Goal: Information Seeking & Learning: Find contact information

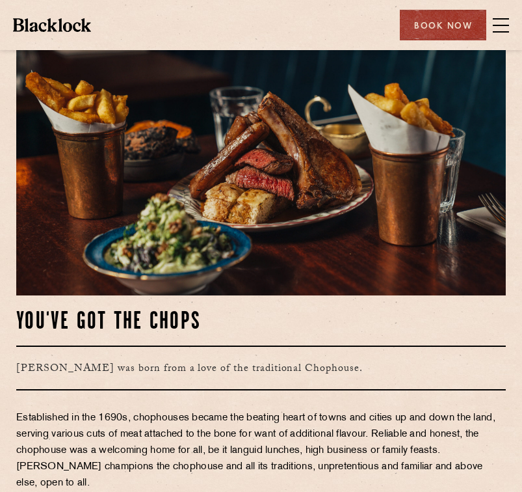
scroll to position [478, 0]
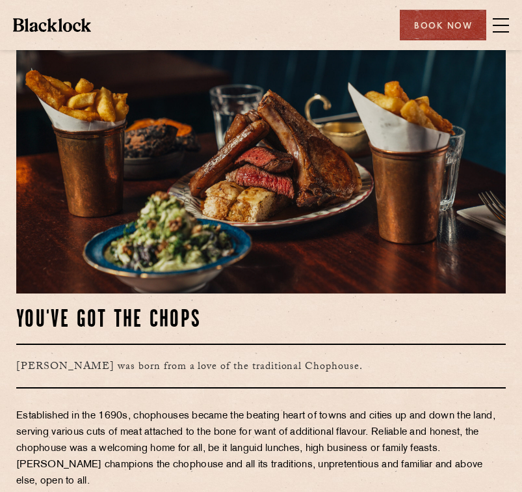
click at [497, 25] on span at bounding box center [501, 25] width 16 height 1
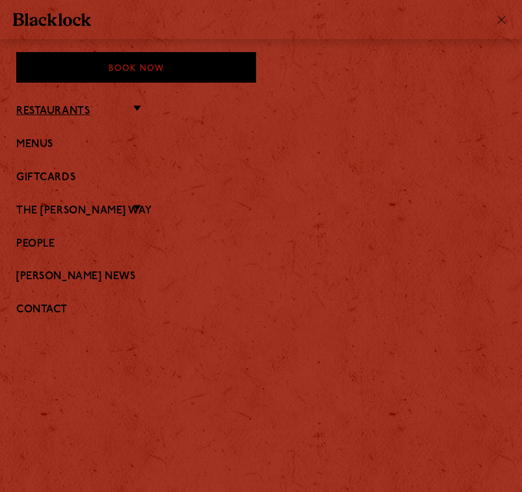
click at [75, 108] on link "Restaurants" at bounding box center [52, 111] width 73 height 12
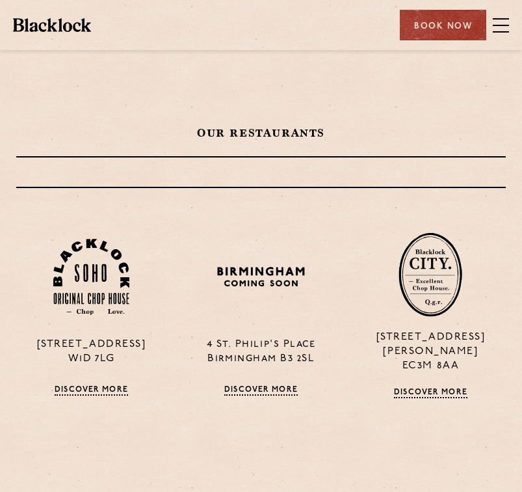
scroll to position [272, 0]
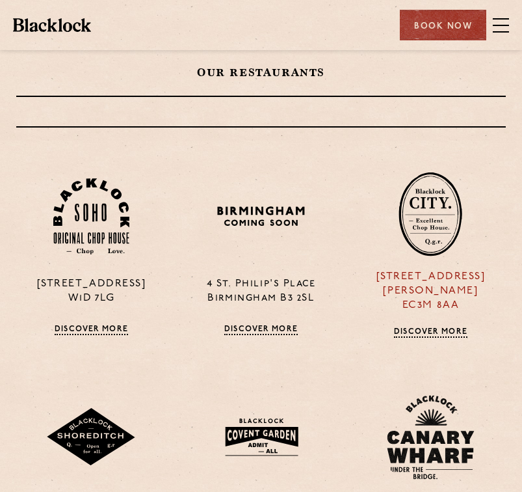
copy p "[STREET_ADDRESS][PERSON_NAME]"
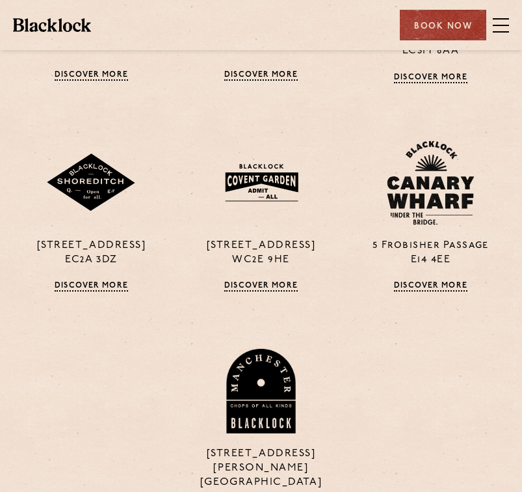
scroll to position [531, 0]
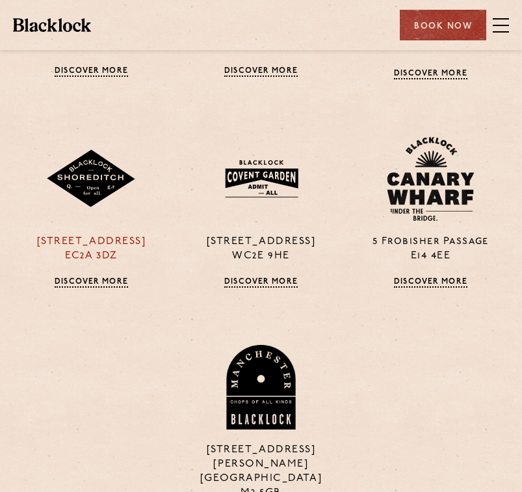
copy p "[STREET_ADDRESS]"
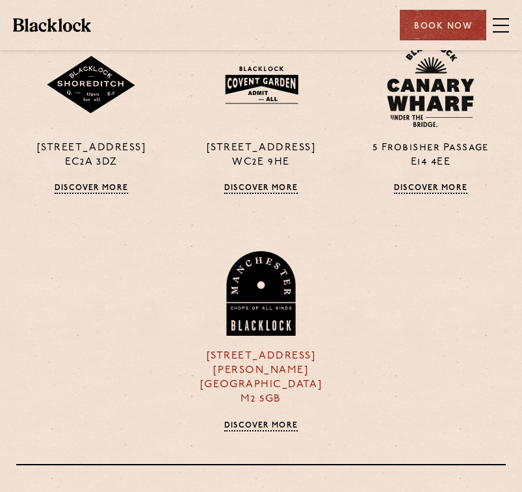
scroll to position [625, 0]
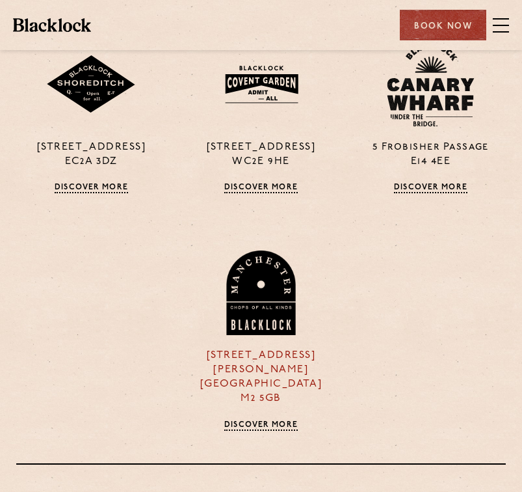
copy p "[STREET_ADDRESS][PERSON_NAME]"
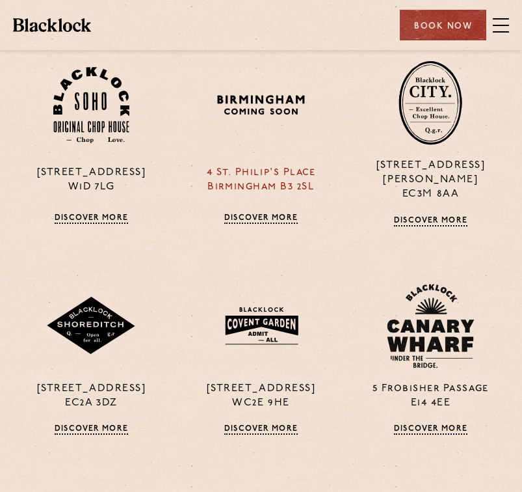
scroll to position [384, 0]
